Goal: Transaction & Acquisition: Purchase product/service

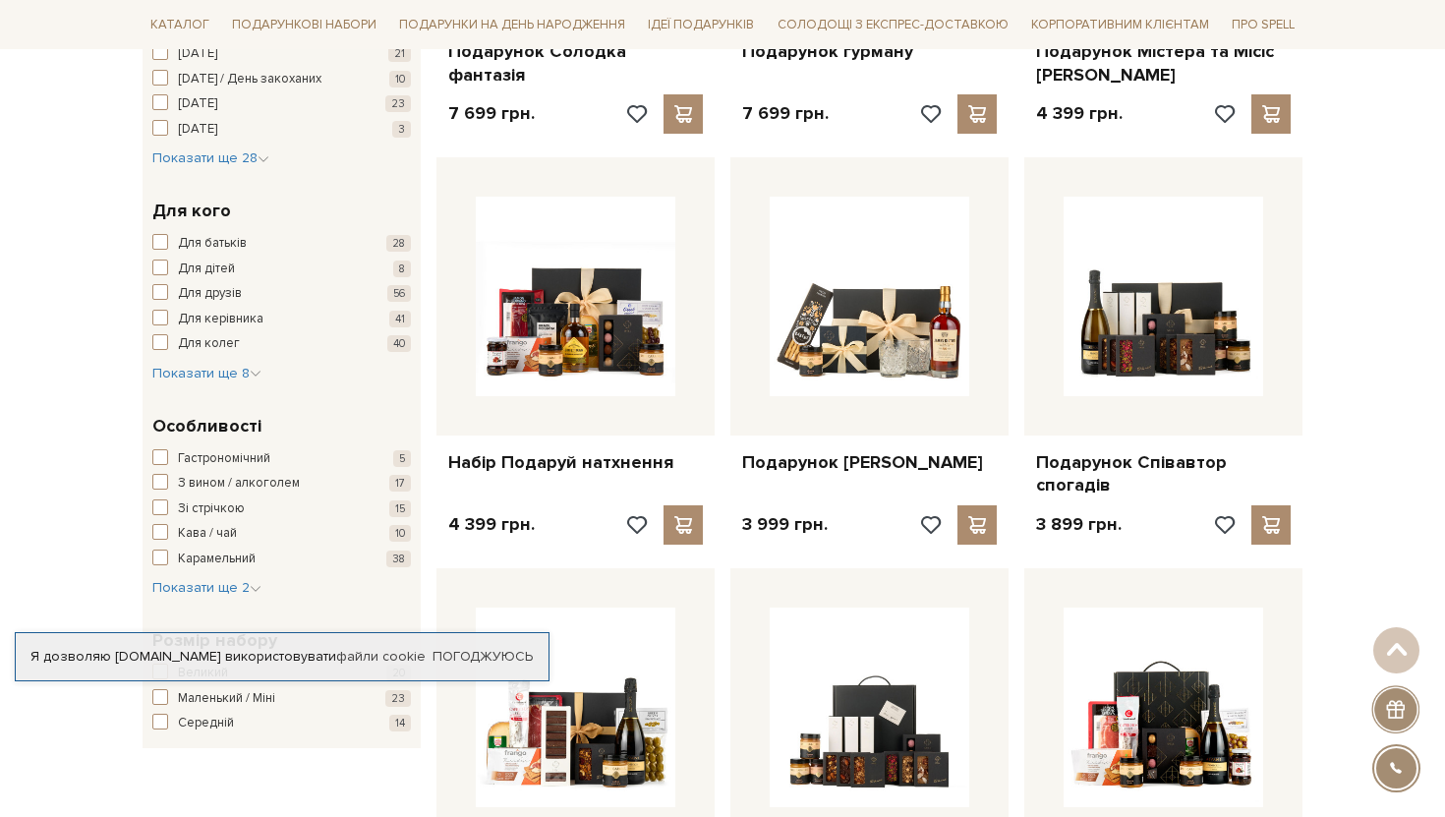
scroll to position [650, 0]
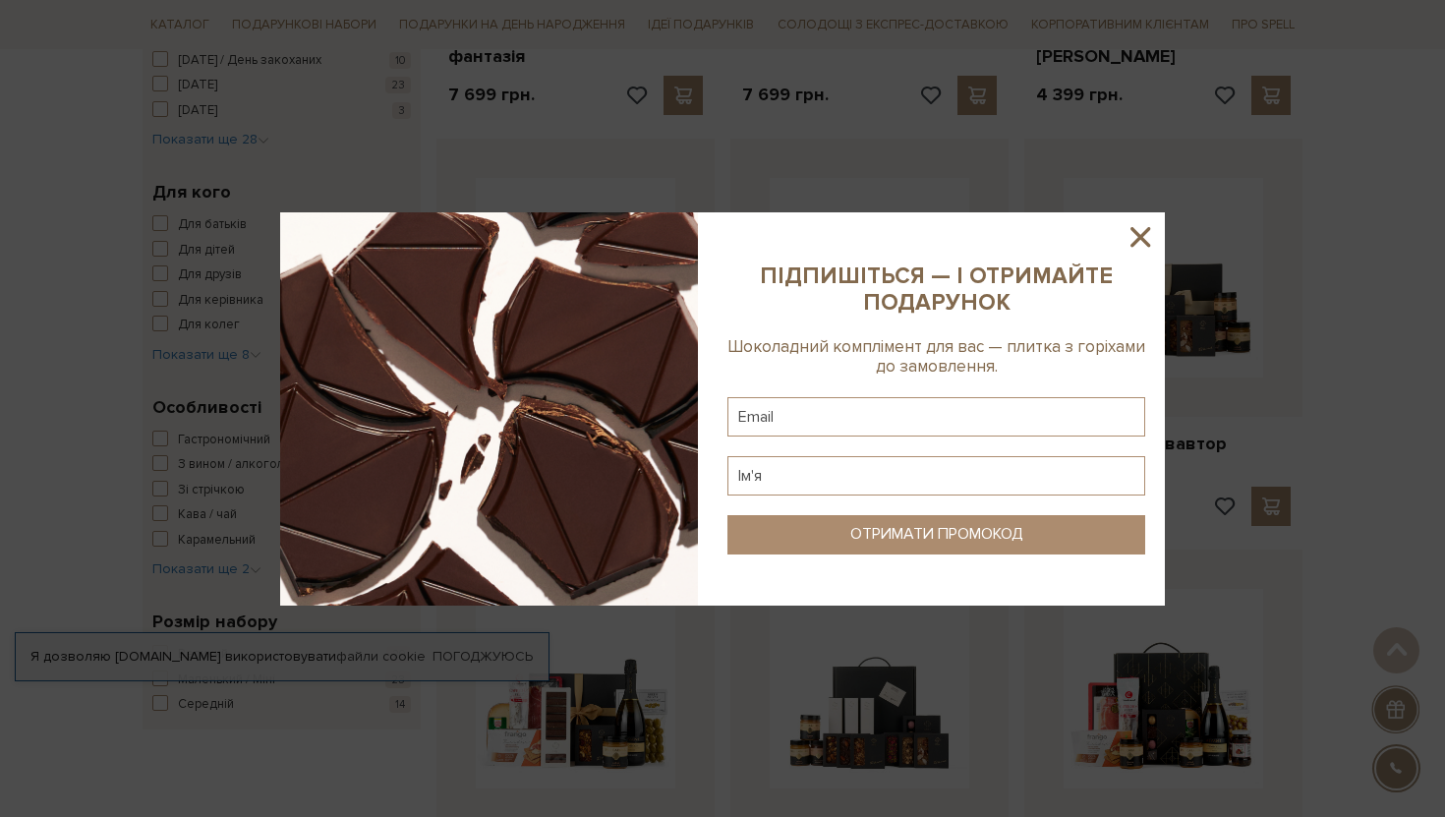
click at [1142, 236] on icon at bounding box center [1140, 236] width 33 height 33
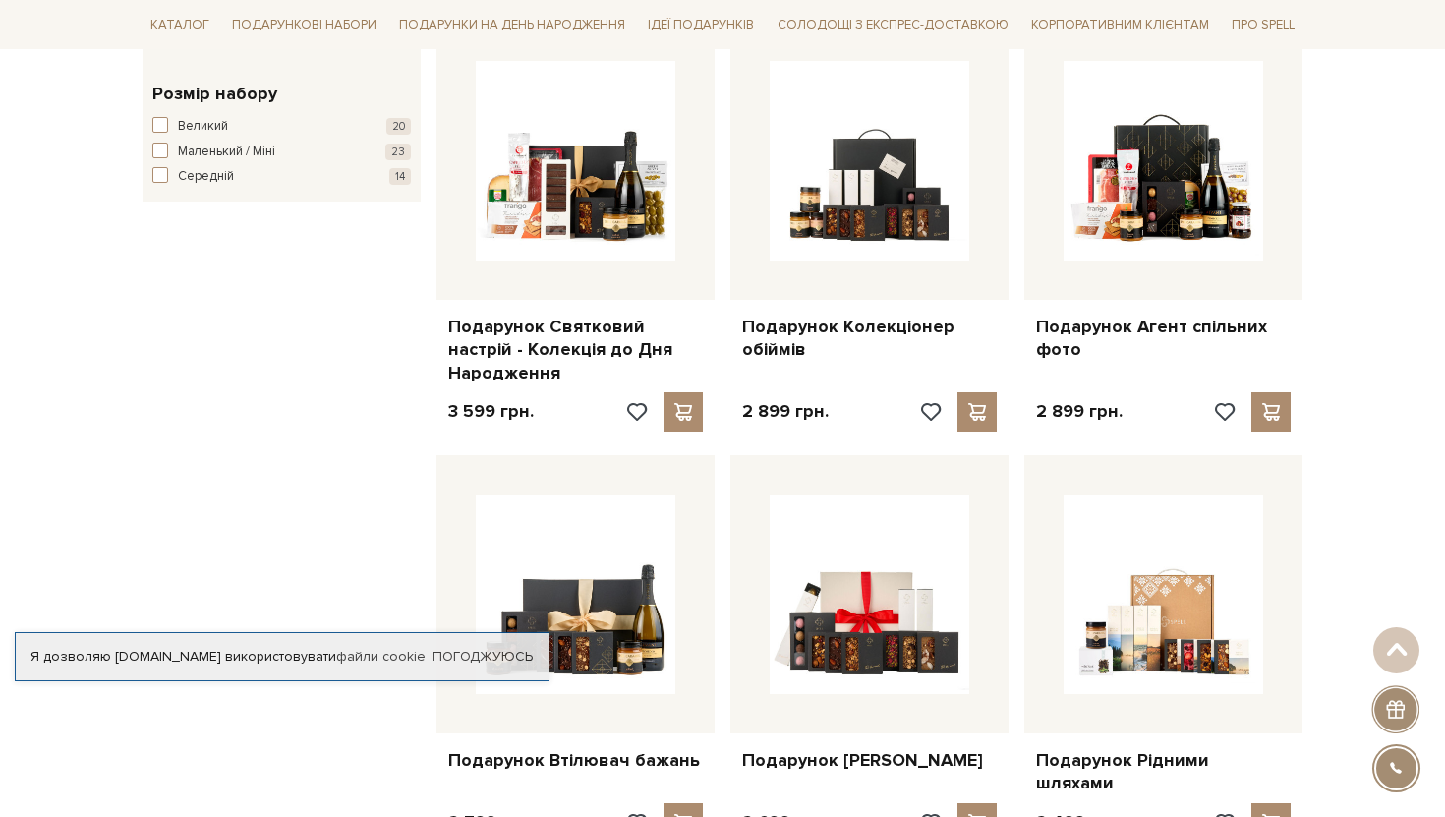
scroll to position [1179, 0]
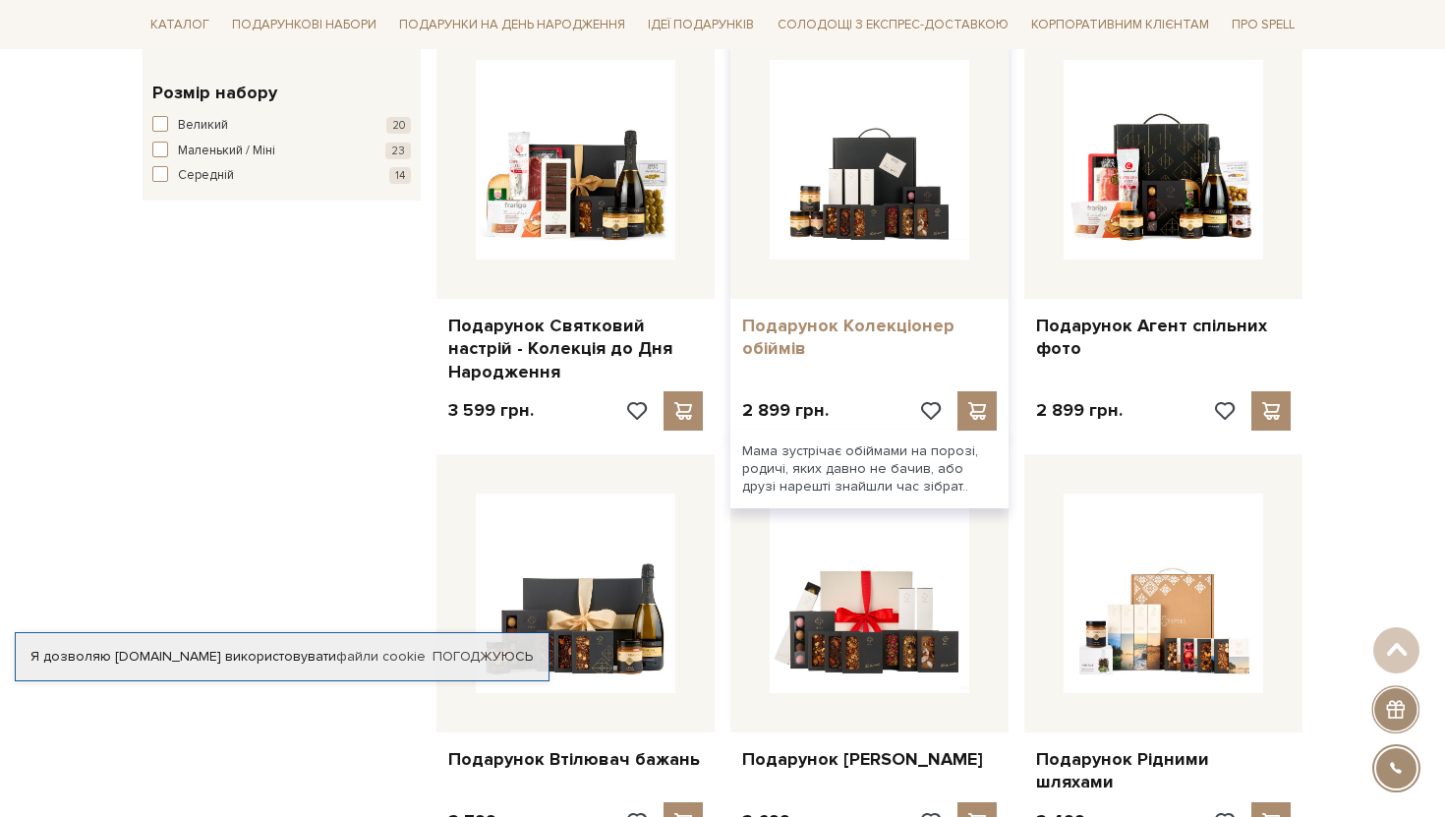
click at [871, 333] on link "Подарунок Колекціонер обіймів" at bounding box center [869, 338] width 255 height 46
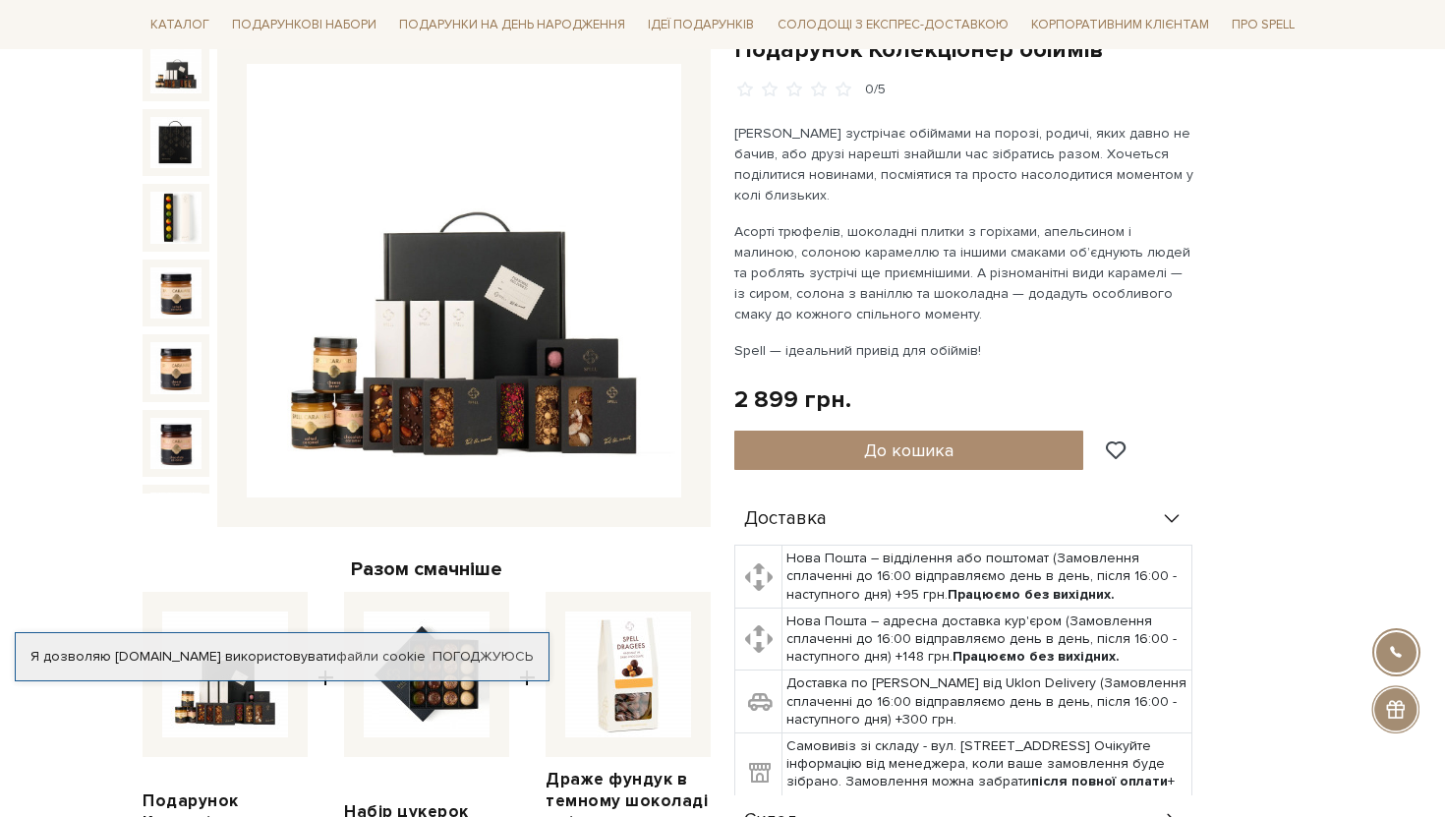
scroll to position [230, 0]
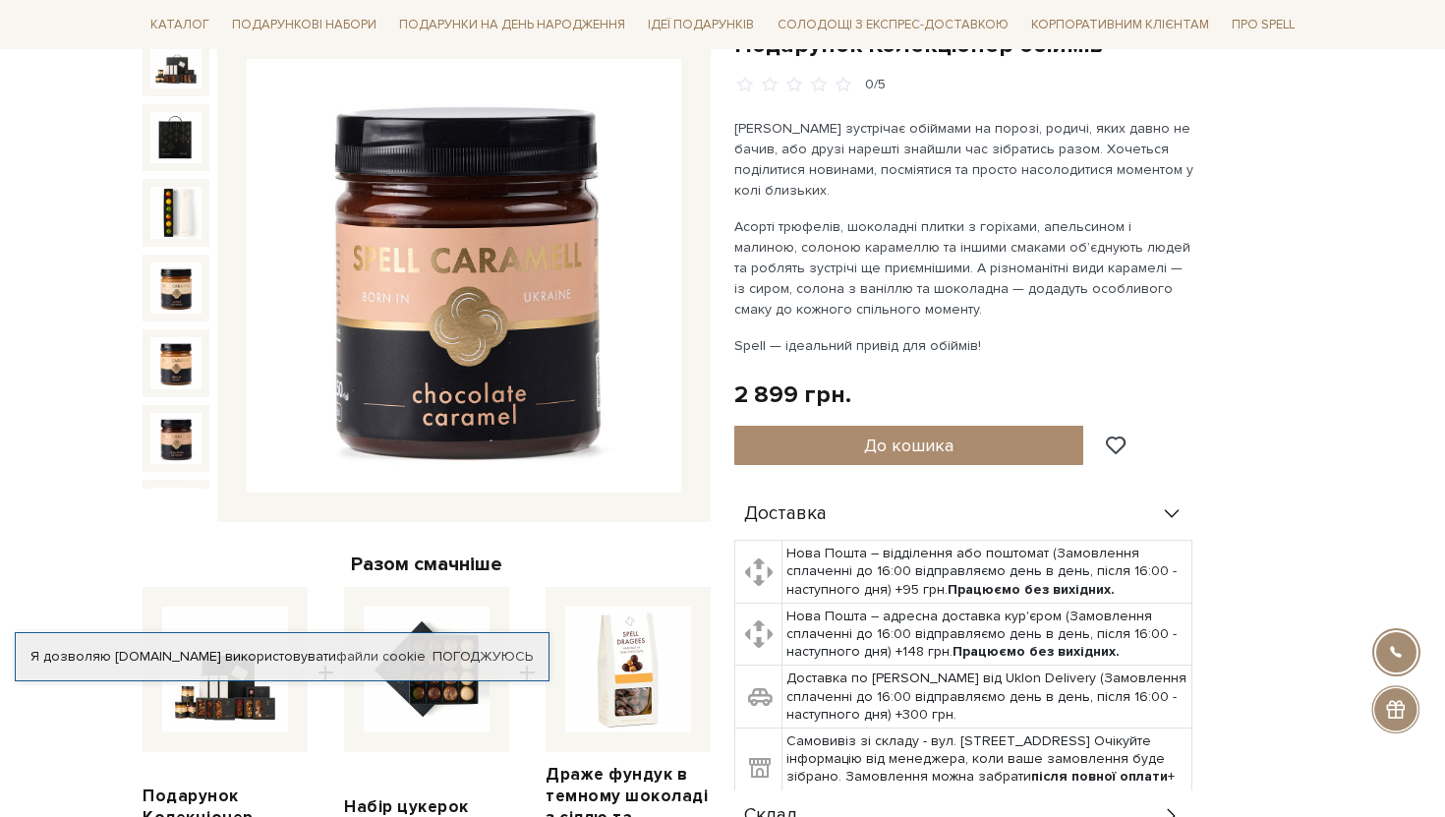
click at [165, 427] on img at bounding box center [175, 438] width 51 height 51
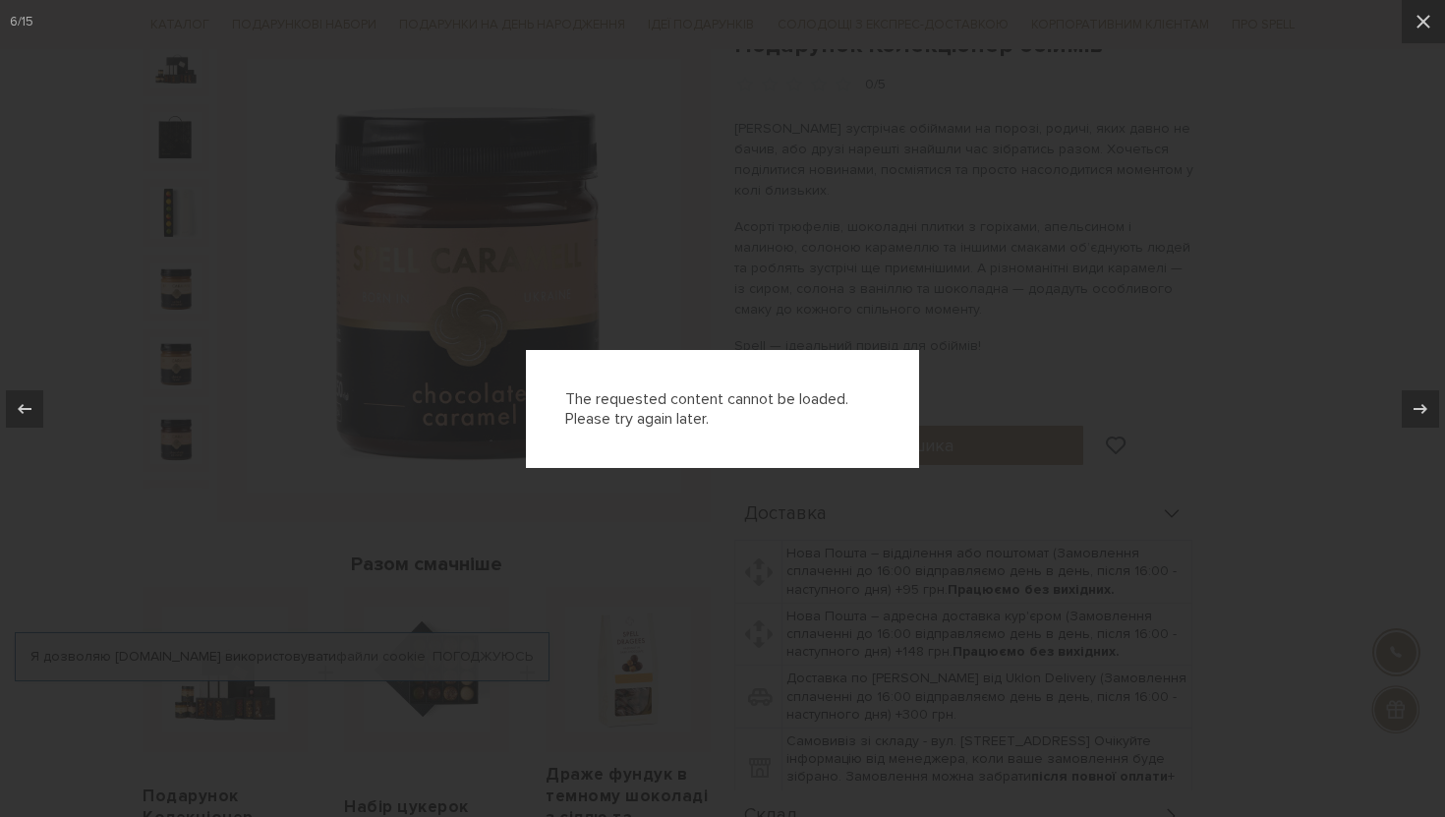
click at [169, 375] on div "The requested content cannot be loaded. Please try again later." at bounding box center [722, 408] width 1445 height 817
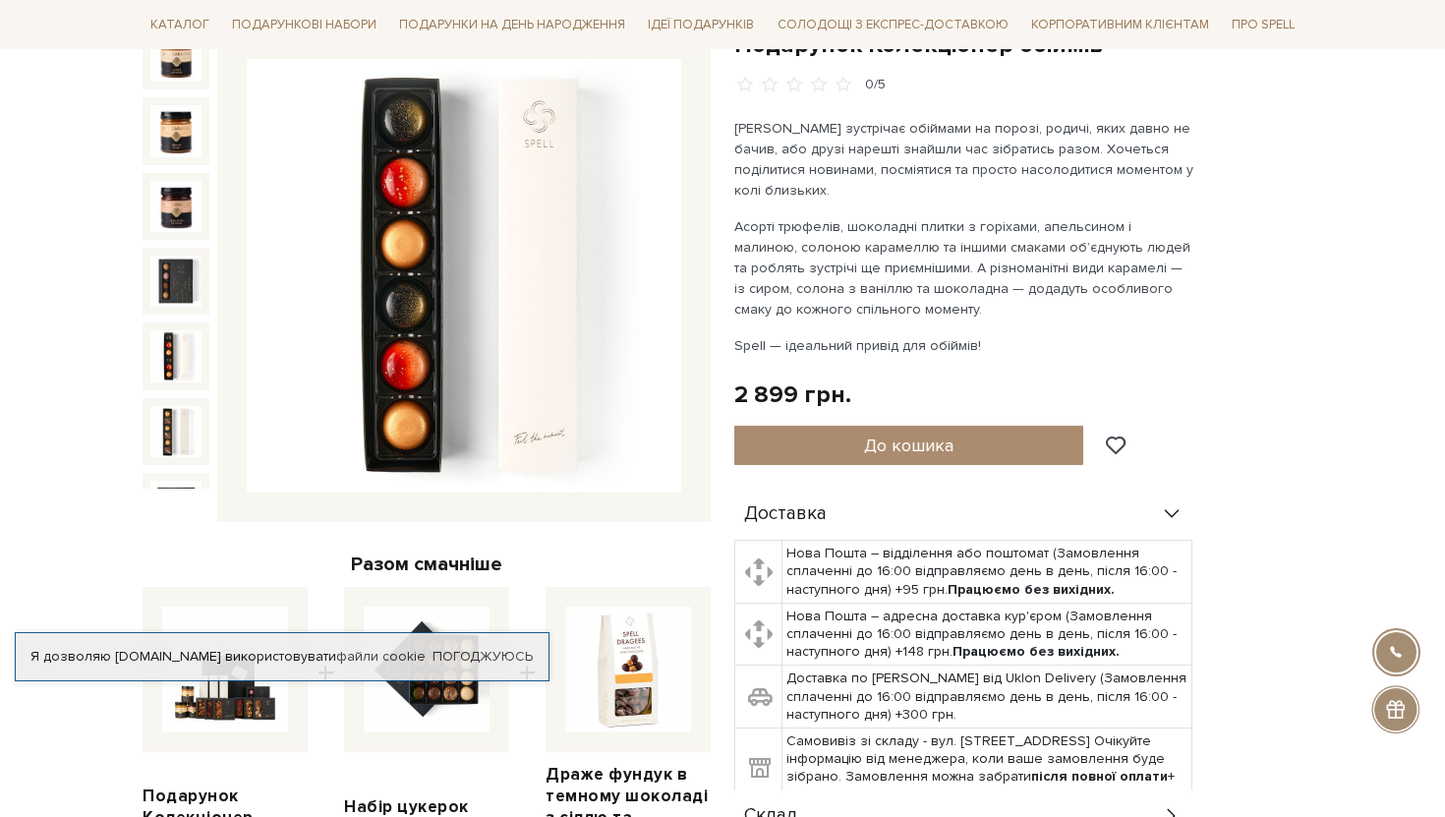
click at [173, 346] on img at bounding box center [175, 355] width 51 height 51
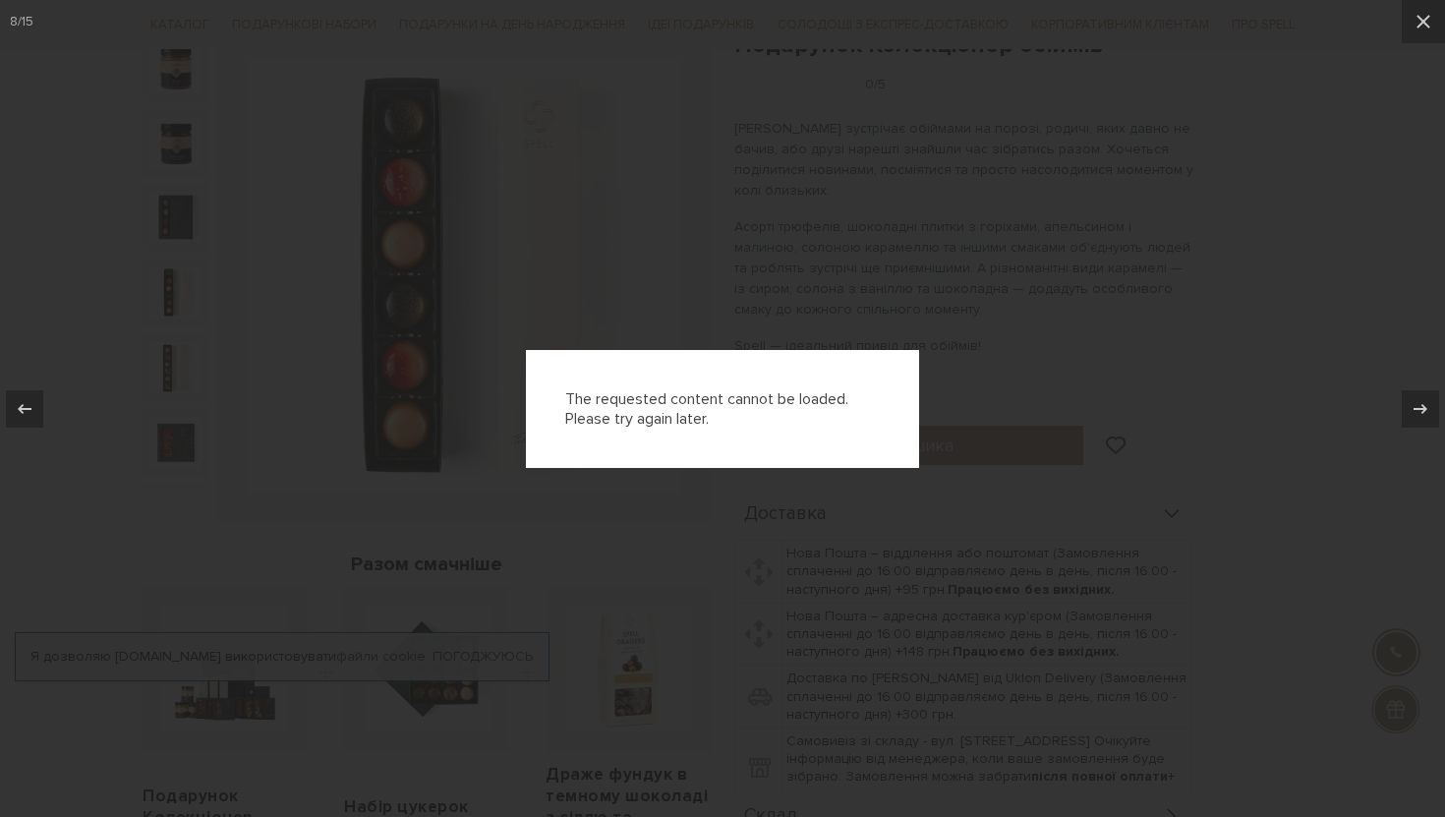
click at [173, 344] on div "The requested content cannot be loaded. Please try again later." at bounding box center [722, 408] width 1445 height 817
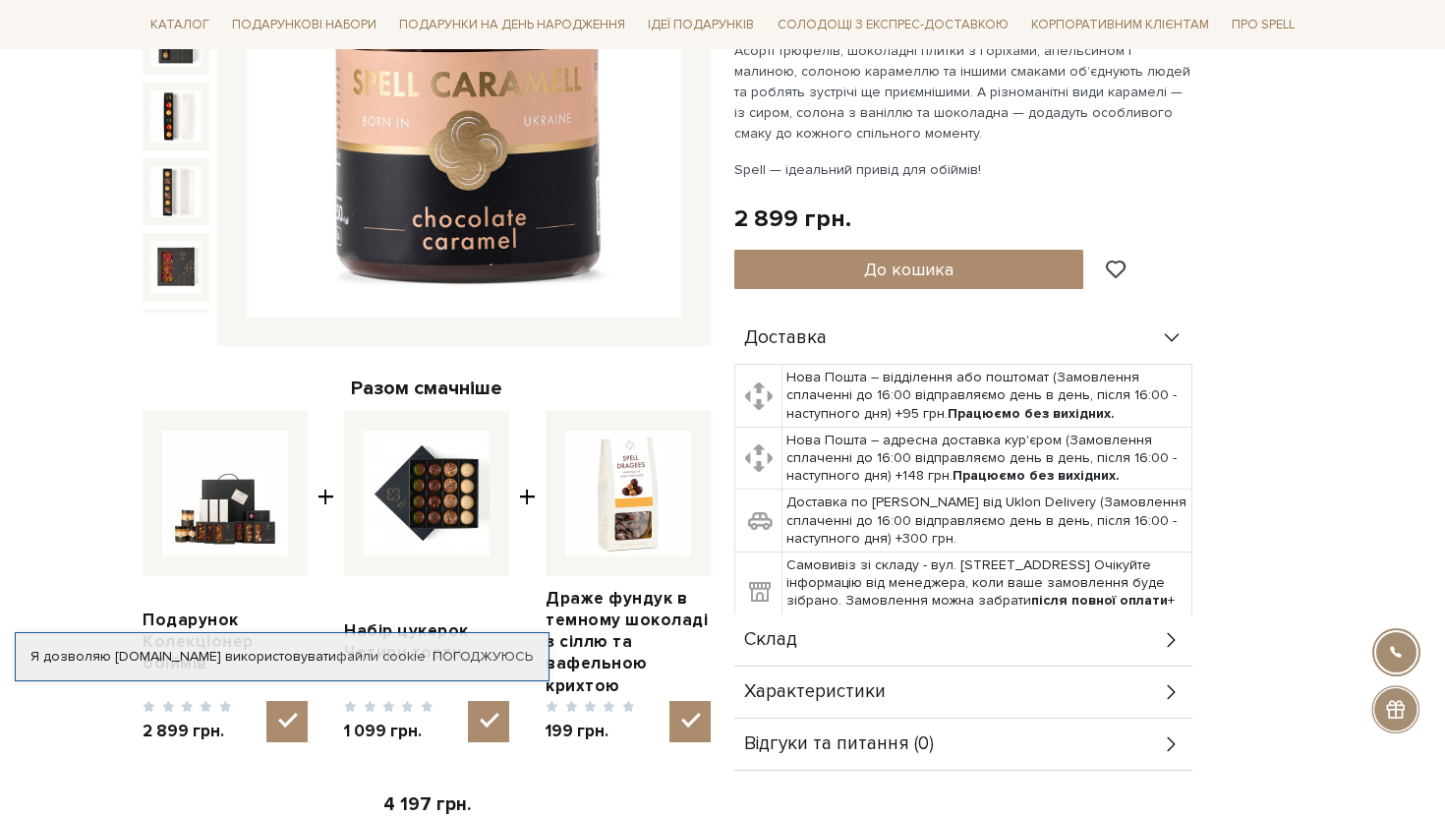
scroll to position [239, 0]
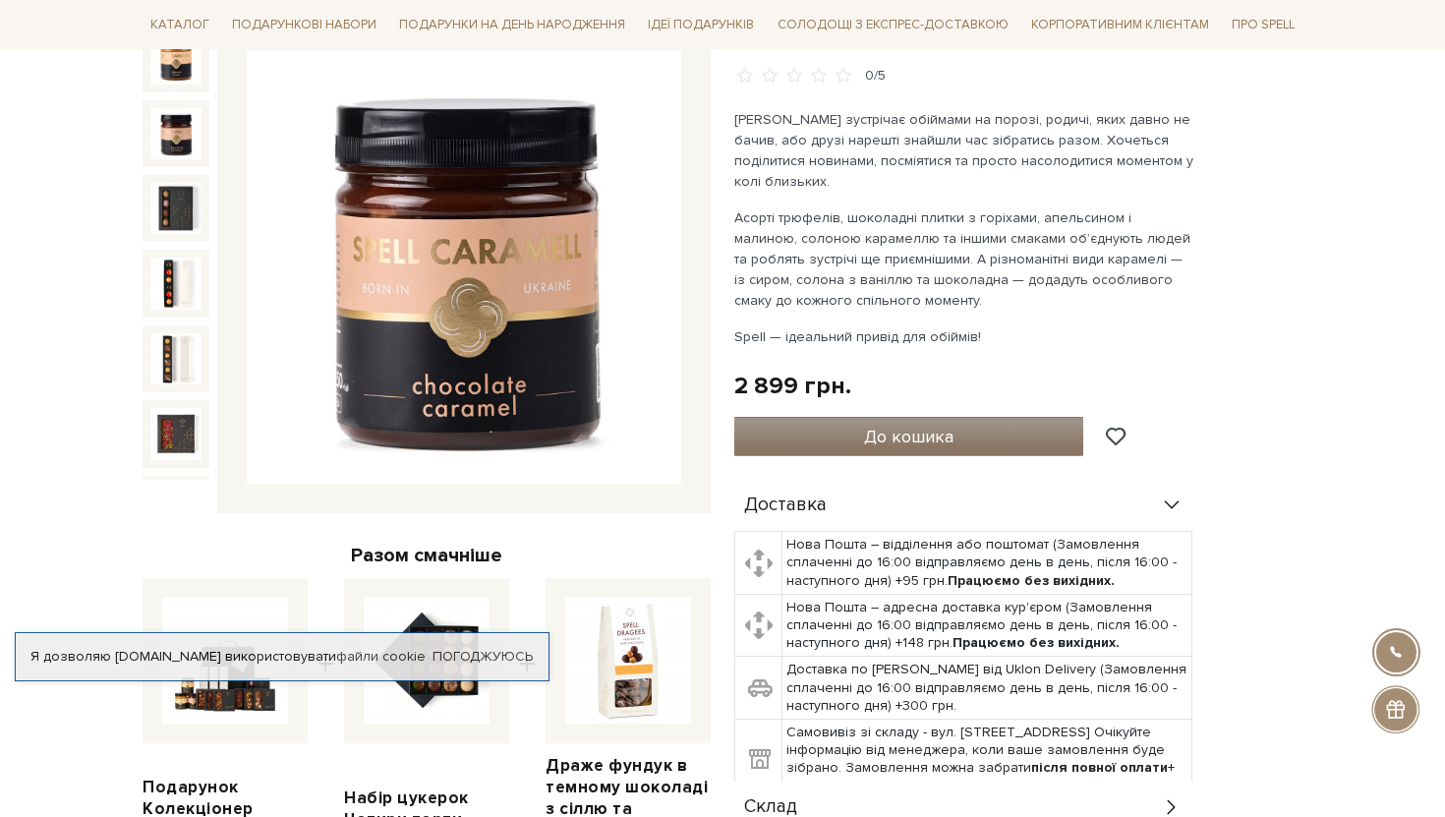
click at [1008, 435] on button "До кошика" at bounding box center [908, 436] width 349 height 39
